Goal: Task Accomplishment & Management: Manage account settings

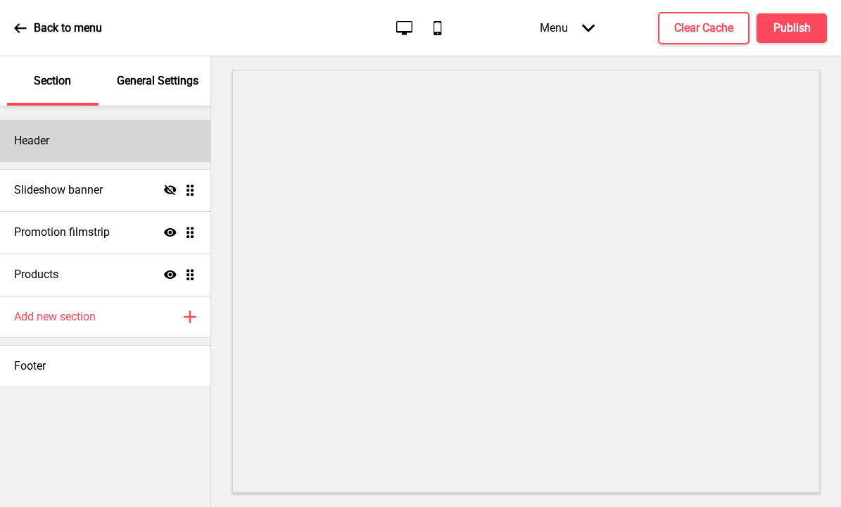
click at [147, 146] on div "Header" at bounding box center [105, 141] width 210 height 42
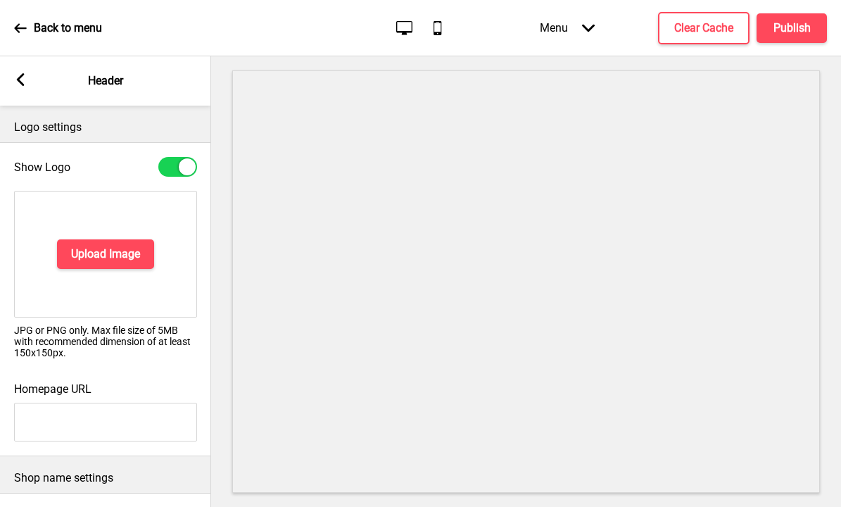
click at [23, 77] on rect at bounding box center [20, 79] width 13 height 13
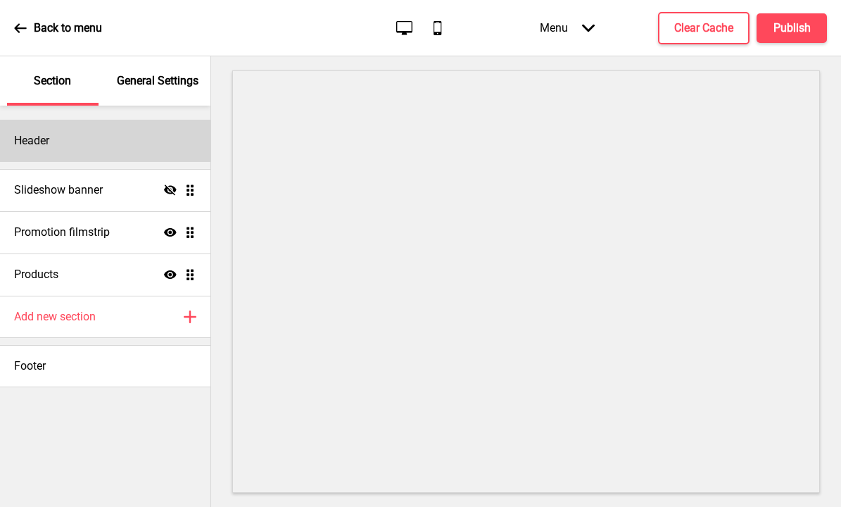
click at [89, 137] on div "Header" at bounding box center [105, 141] width 210 height 42
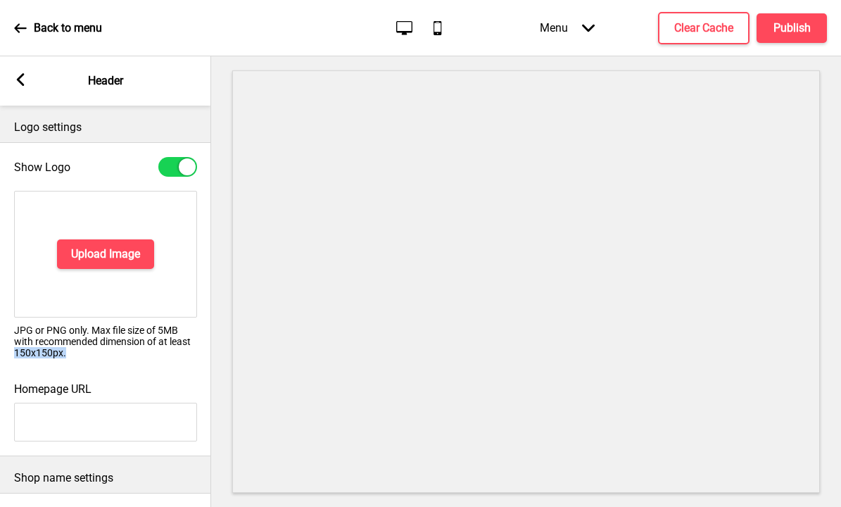
drag, startPoint x: 70, startPoint y: 358, endPoint x: 16, endPoint y: 353, distance: 54.5
click at [16, 352] on div "Upload Image JPG or PNG only. Max file size of 5MB with recommended dimension o…" at bounding box center [105, 279] width 211 height 191
click at [16, 81] on rect at bounding box center [20, 79] width 13 height 13
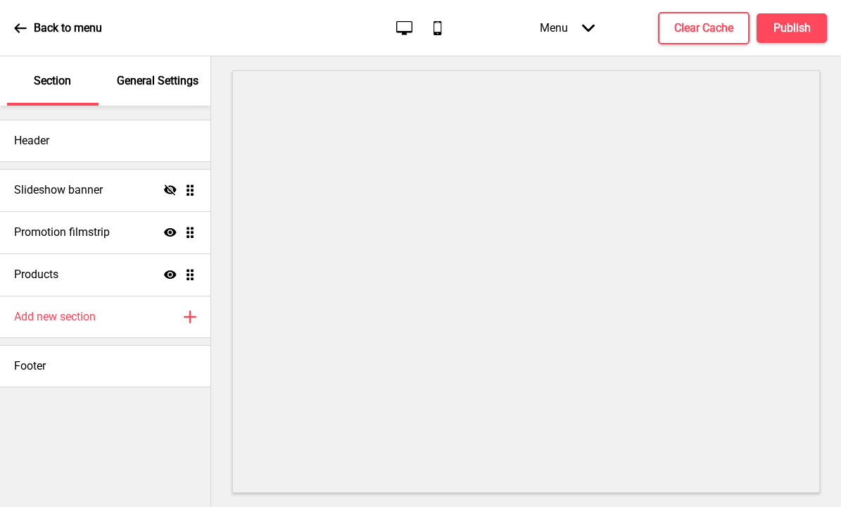
click at [23, 33] on icon at bounding box center [20, 28] width 13 height 13
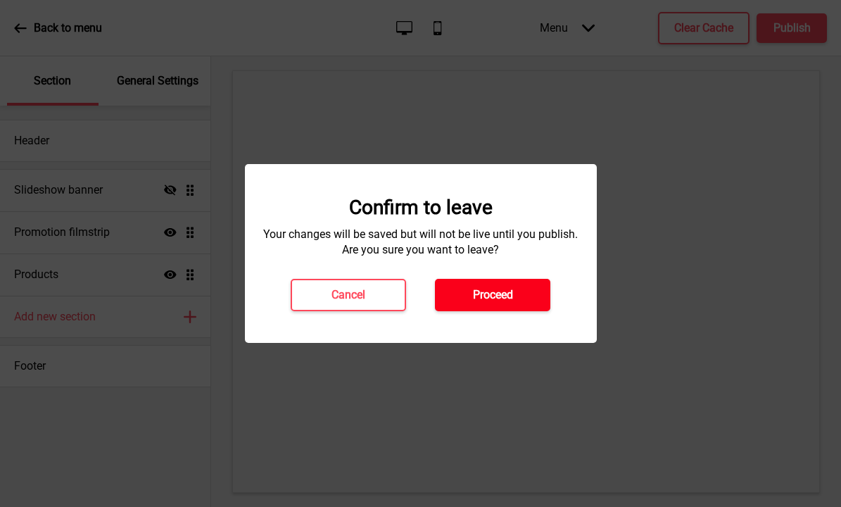
click at [482, 294] on h4 "Proceed" at bounding box center [493, 294] width 40 height 15
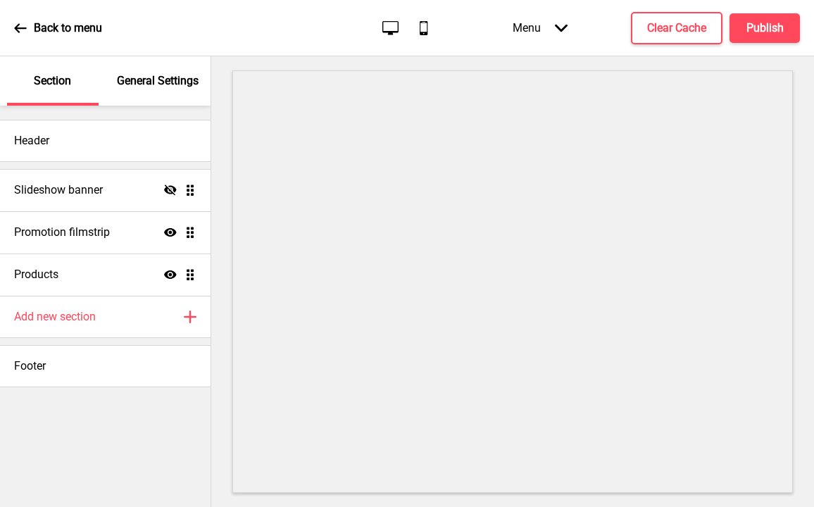
click at [122, 84] on p "General Settings" at bounding box center [158, 80] width 82 height 15
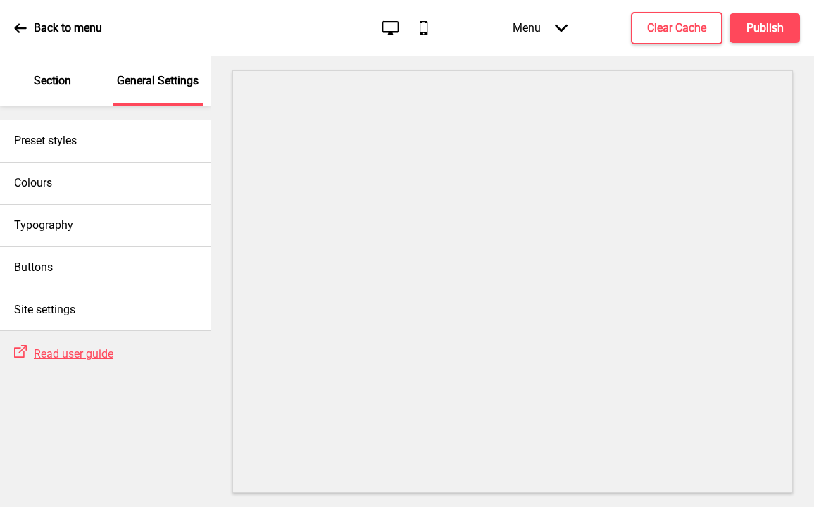
click at [60, 81] on p "Section" at bounding box center [52, 80] width 37 height 15
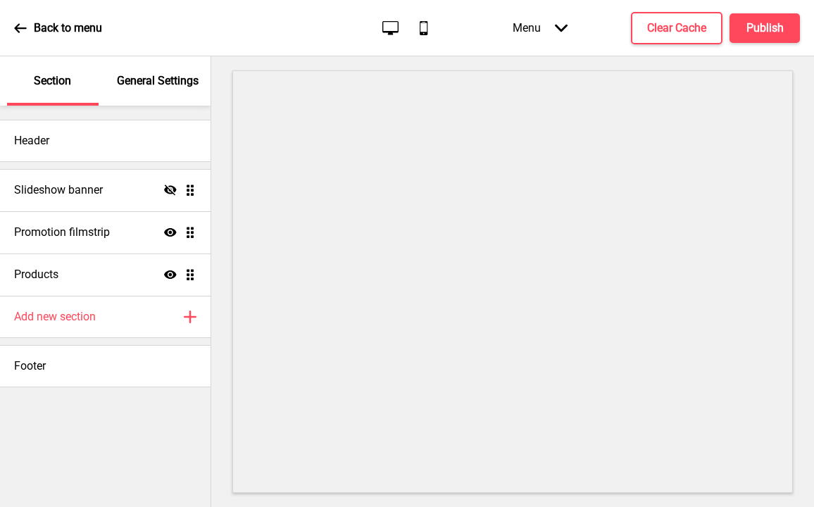
click at [17, 31] on icon at bounding box center [20, 27] width 12 height 9
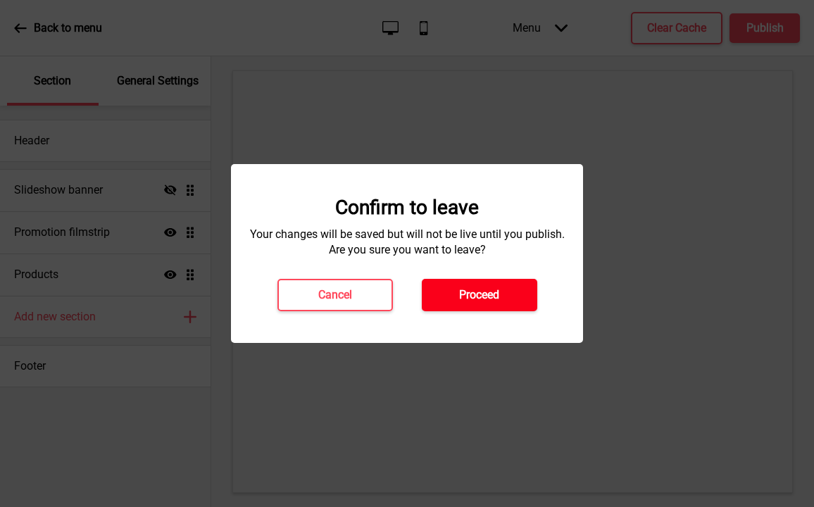
click at [472, 301] on h4 "Proceed" at bounding box center [479, 294] width 40 height 15
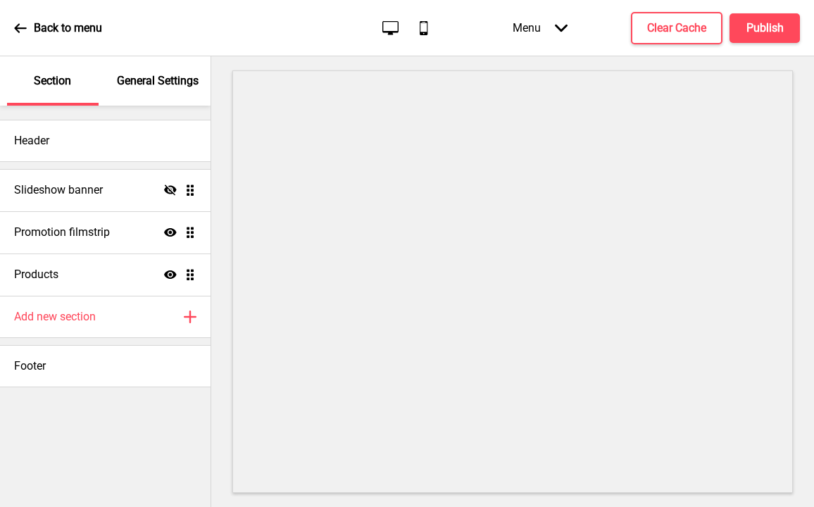
click at [148, 83] on p "General Settings" at bounding box center [158, 80] width 82 height 15
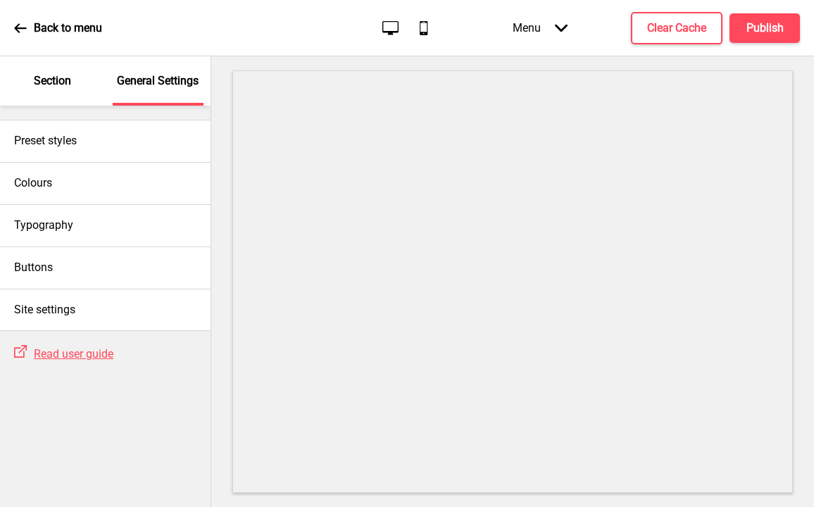
click at [61, 81] on p "Section" at bounding box center [52, 80] width 37 height 15
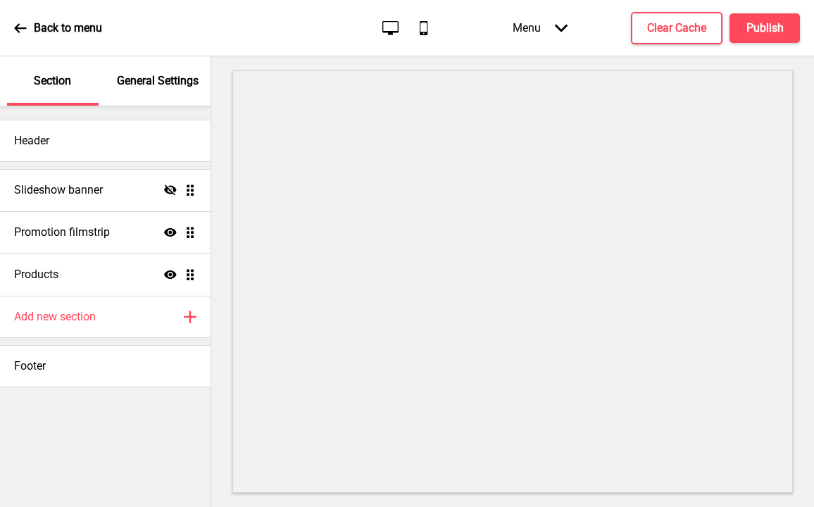
click at [25, 30] on icon at bounding box center [20, 28] width 13 height 13
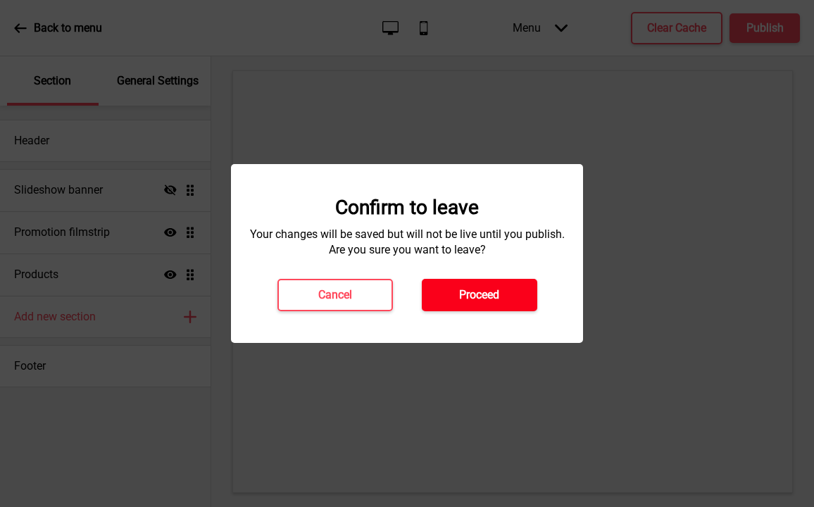
click at [460, 297] on h4 "Proceed" at bounding box center [479, 294] width 40 height 15
